Goal: Task Accomplishment & Management: Manage account settings

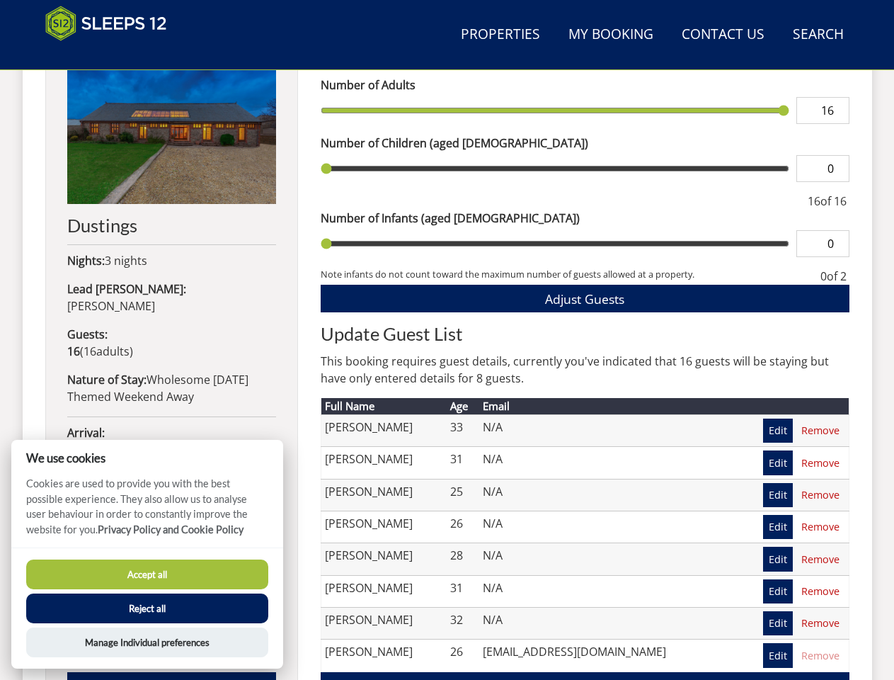
click at [447, 340] on h2 "Update Guest List" at bounding box center [585, 333] width 529 height 20
click at [818, 35] on link "Search Check Availability" at bounding box center [818, 35] width 62 height 32
click at [585, 298] on span "Adjust Guests" at bounding box center [584, 298] width 79 height 17
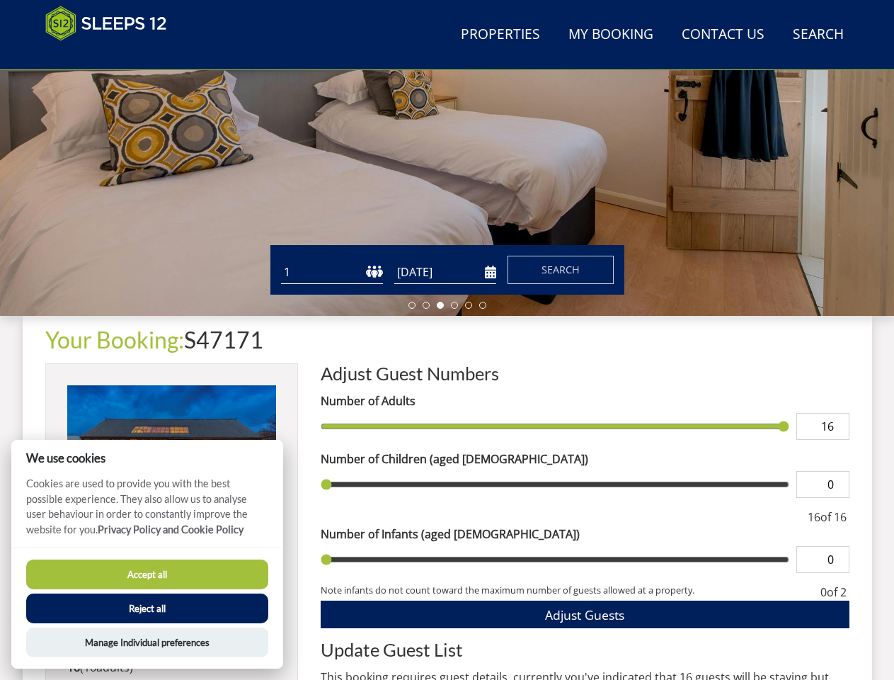
click at [820, 655] on h2 "Update Guest List" at bounding box center [585, 649] width 529 height 20
click at [147, 574] on button "Accept all" at bounding box center [147, 574] width 242 height 30
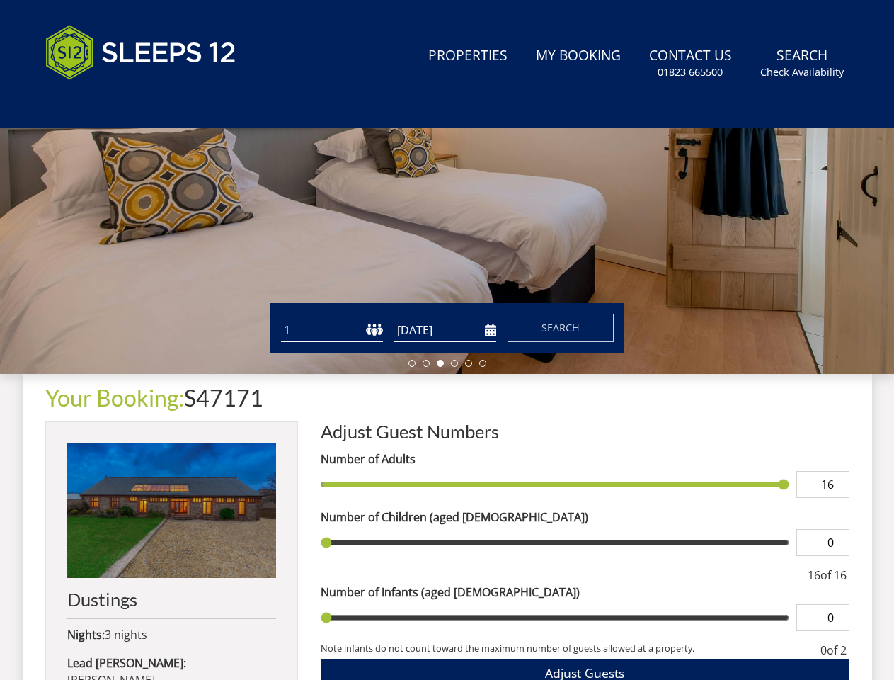
click at [147, 612] on button "Reject all" at bounding box center [147, 627] width 242 height 30
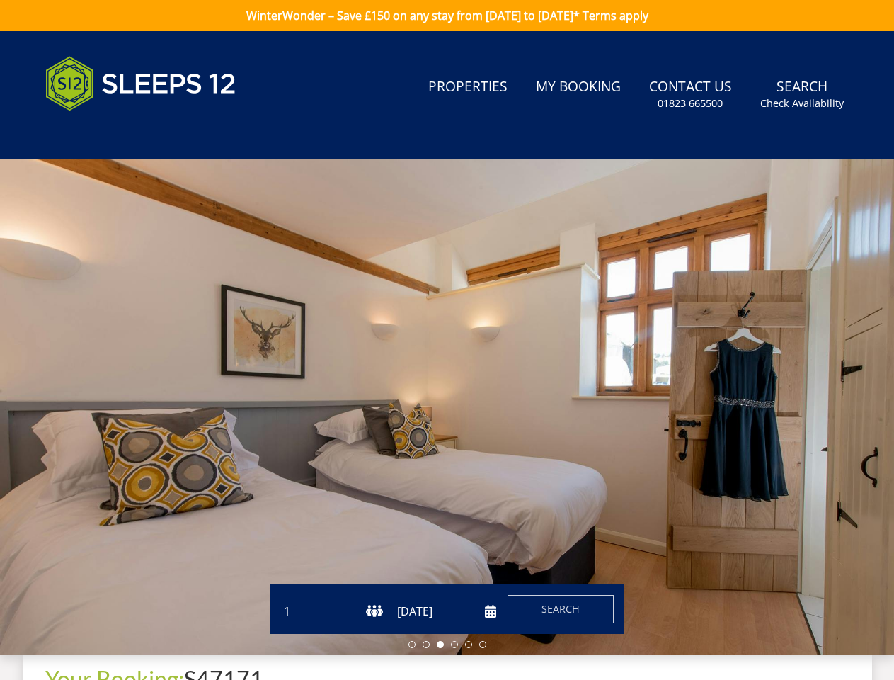
click at [147, 642] on div at bounding box center [447, 406] width 894 height 495
